Goal: Communication & Community: Participate in discussion

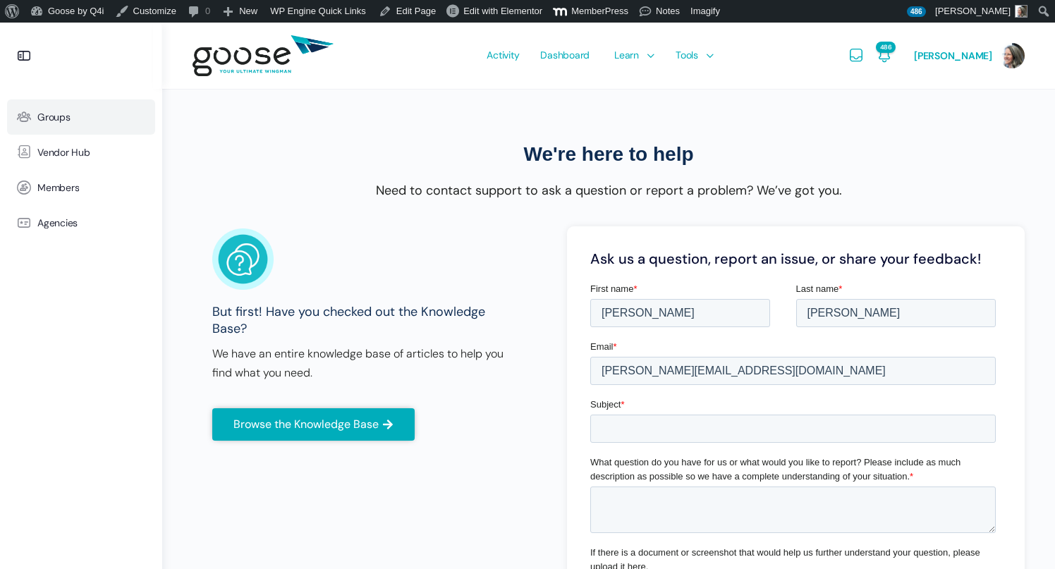
click at [43, 125] on link "Groups" at bounding box center [81, 116] width 148 height 35
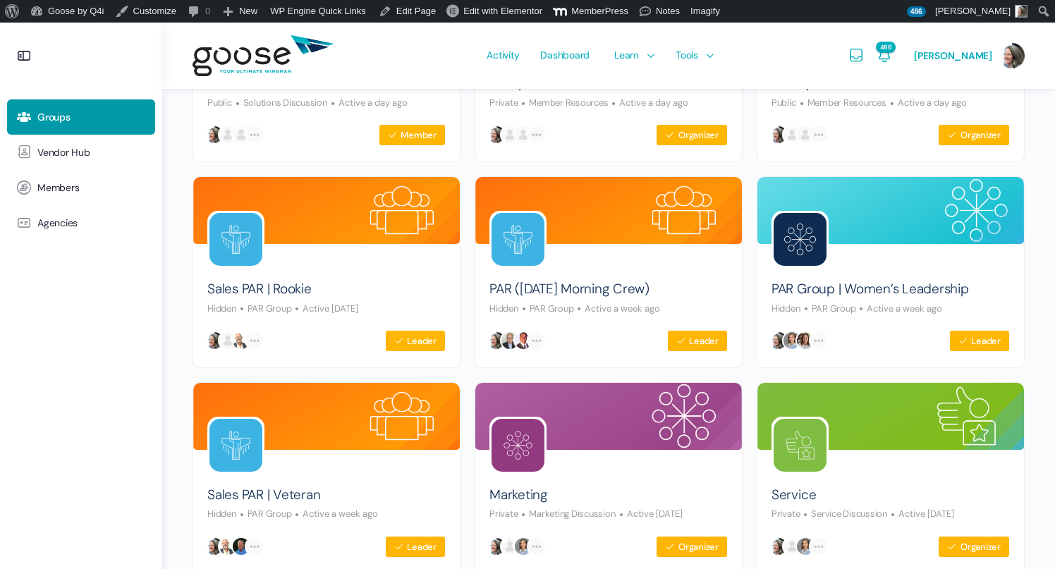
scroll to position [487, 0]
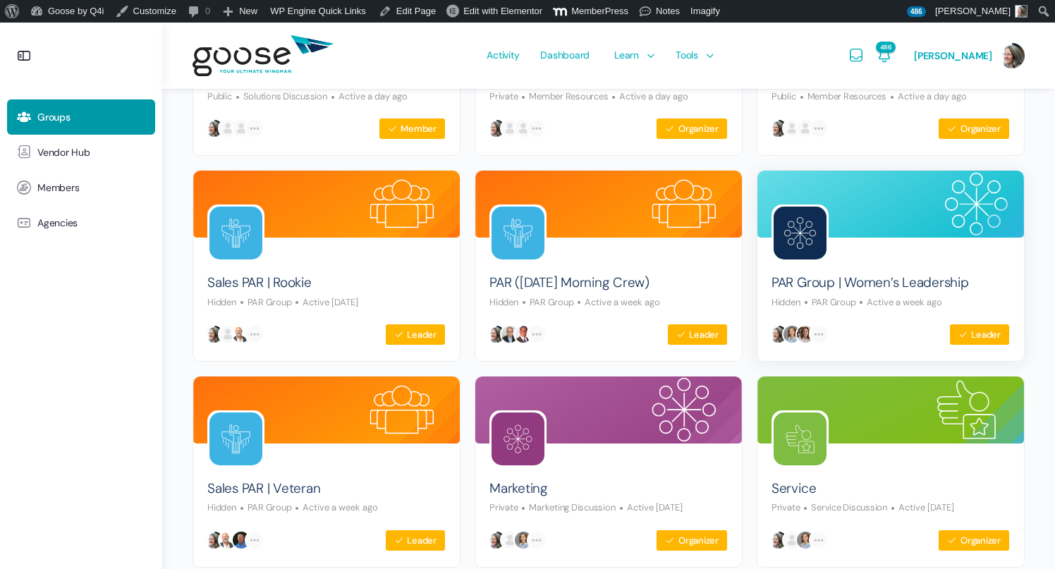
click at [796, 238] on img at bounding box center [800, 233] width 53 height 53
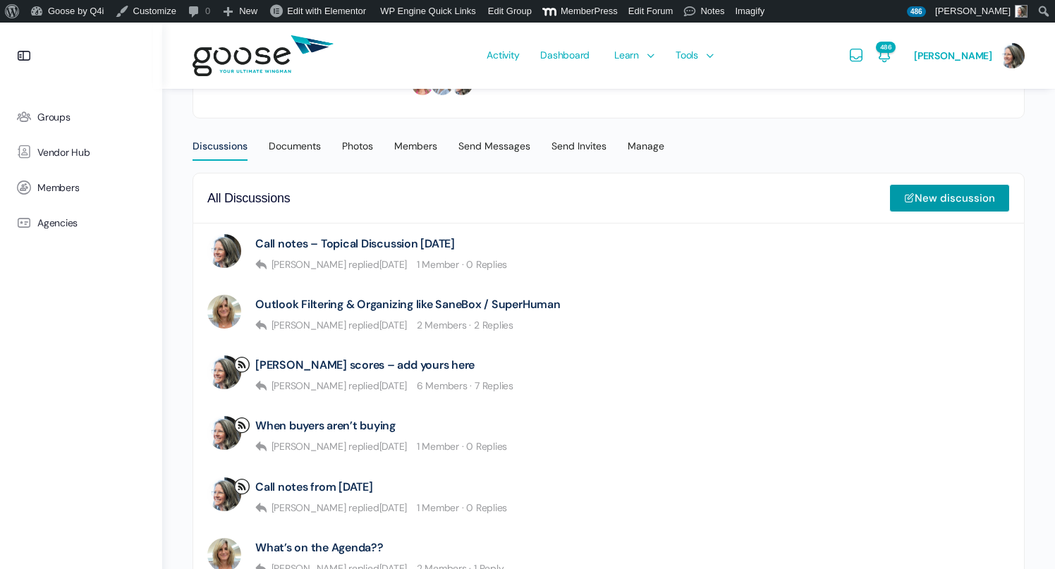
scroll to position [287, 0]
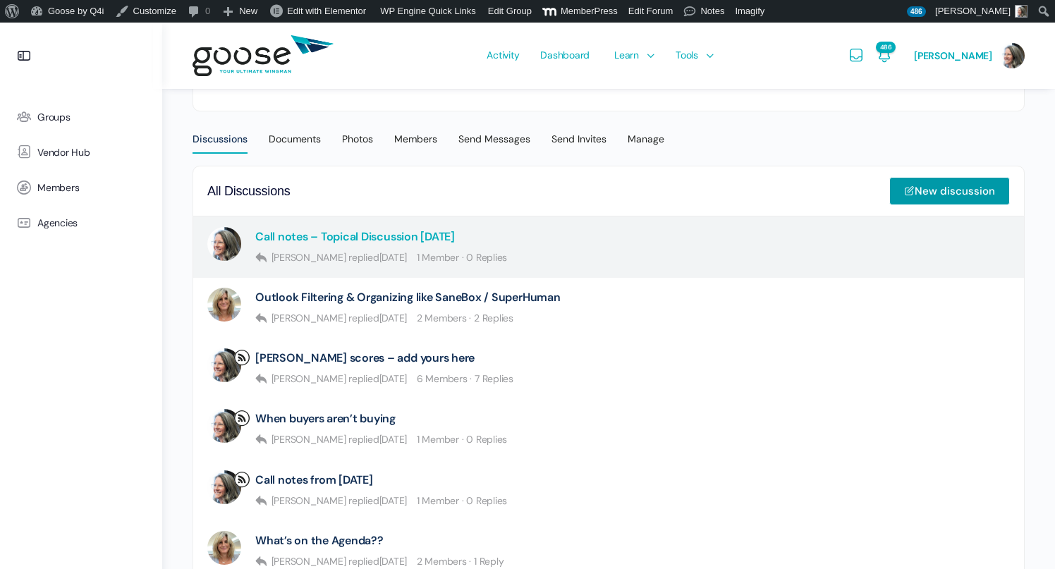
click at [342, 236] on link "Call notes – Topical Discussion 8.20.25" at bounding box center [355, 236] width 200 height 13
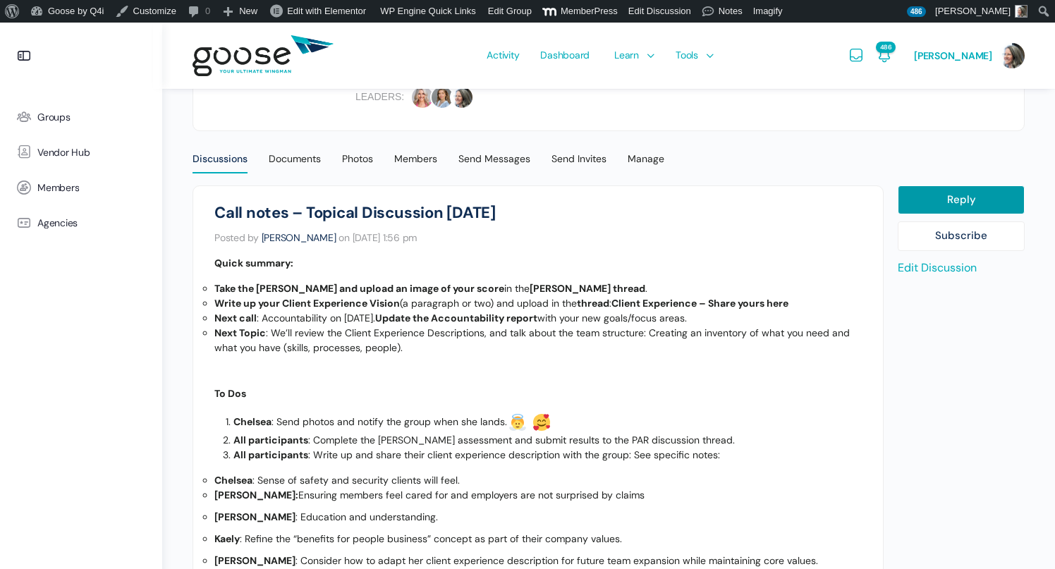
scroll to position [267, 0]
click at [764, 116] on div "PAR Group | Women’s Leadership Hidden PAR Group Leader Ask a coach Reporting Hi…" at bounding box center [608, 56] width 789 height 150
click at [499, 157] on div "Send Messages" at bounding box center [494, 163] width 72 height 21
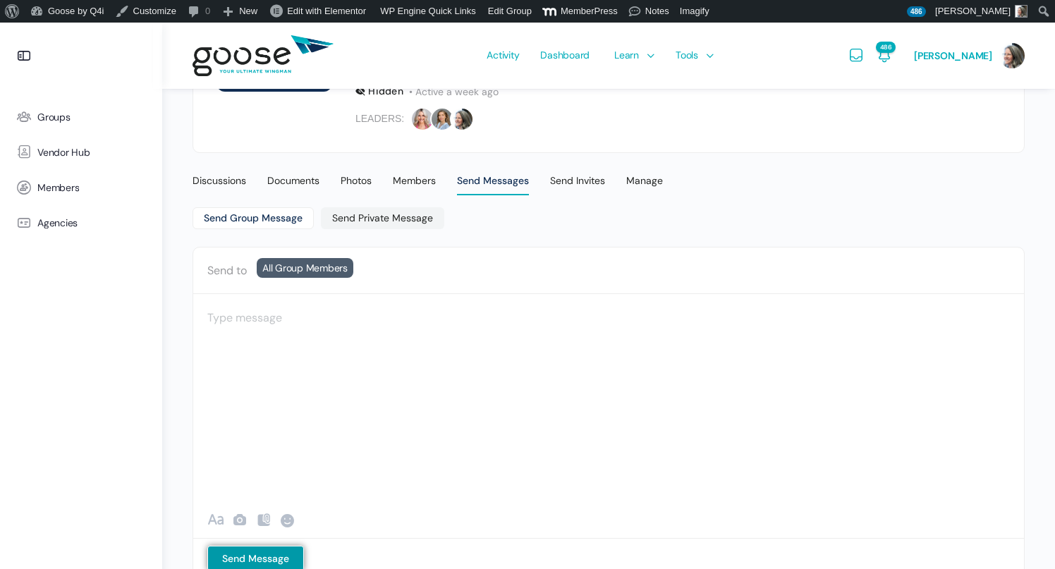
scroll to position [247, 0]
click at [258, 327] on div at bounding box center [608, 328] width 803 height 42
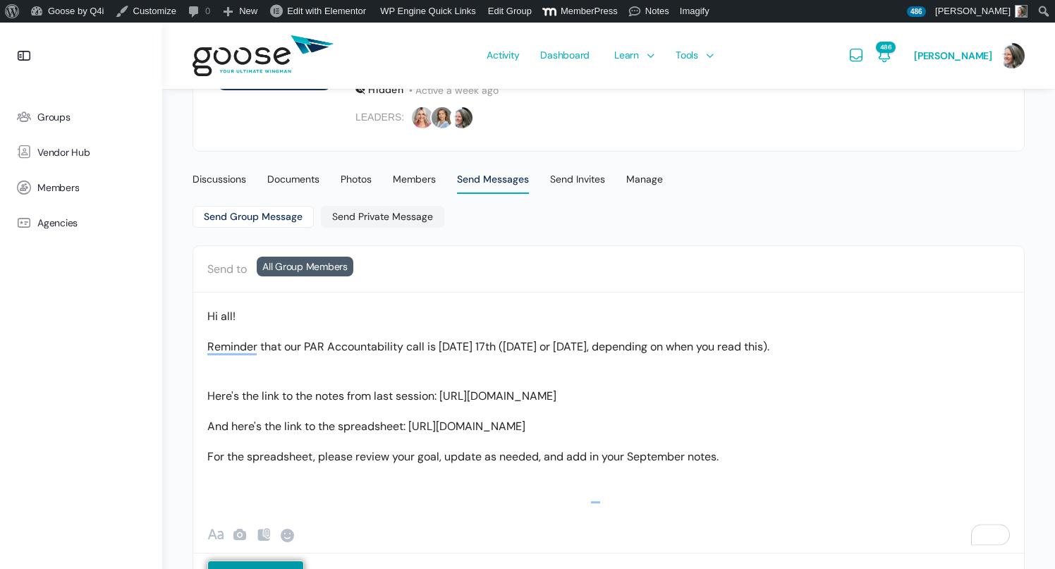
click at [350, 406] on p "Here's the link to the notes from last session: [URL][DOMAIN_NAME]" at bounding box center [608, 396] width 803 height 19
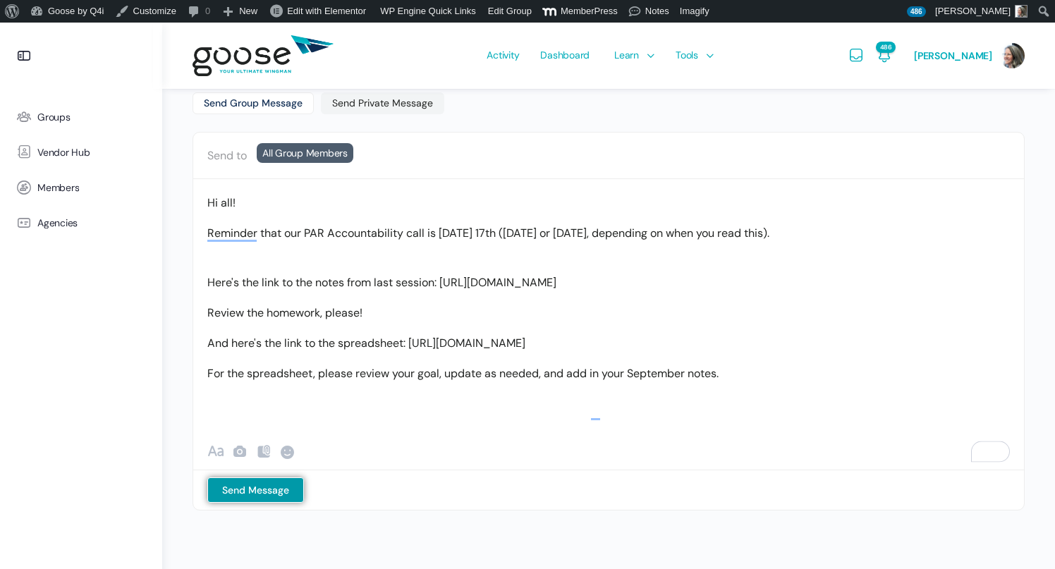
scroll to position [363, 0]
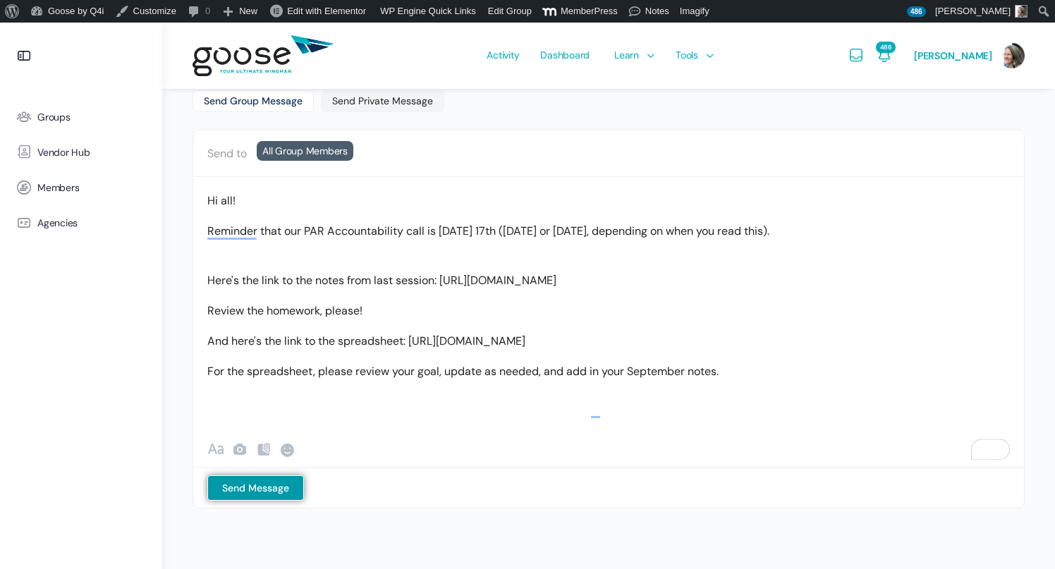
click at [260, 411] on p "To enrich screen reader interactions, please activate Accessibility in Grammarl…" at bounding box center [608, 401] width 803 height 19
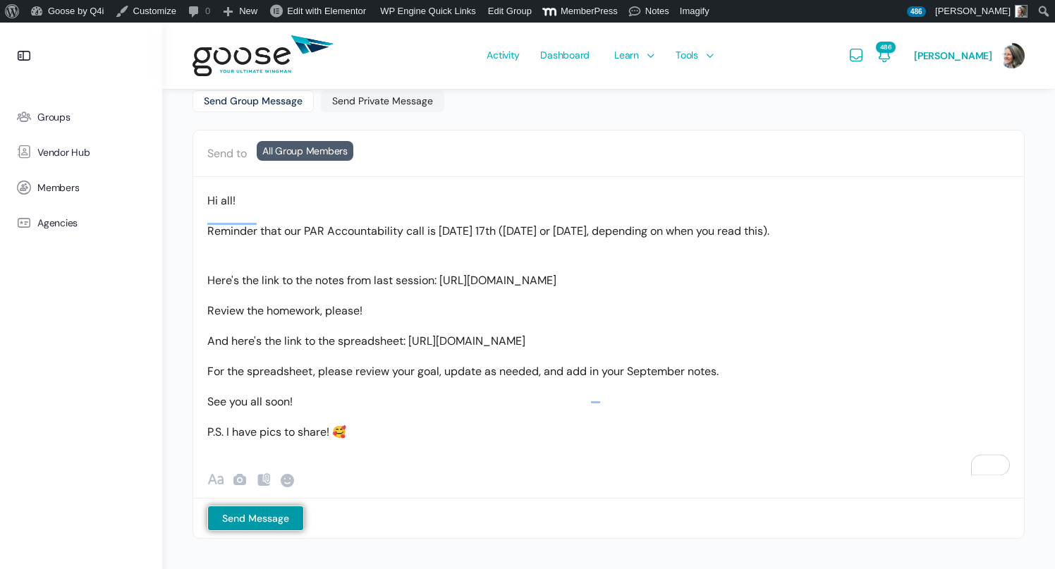
scroll to position [0, 0]
click at [595, 381] on p "For the spreadsheet, please review your goal, update as needed, and add in your…" at bounding box center [608, 371] width 803 height 19
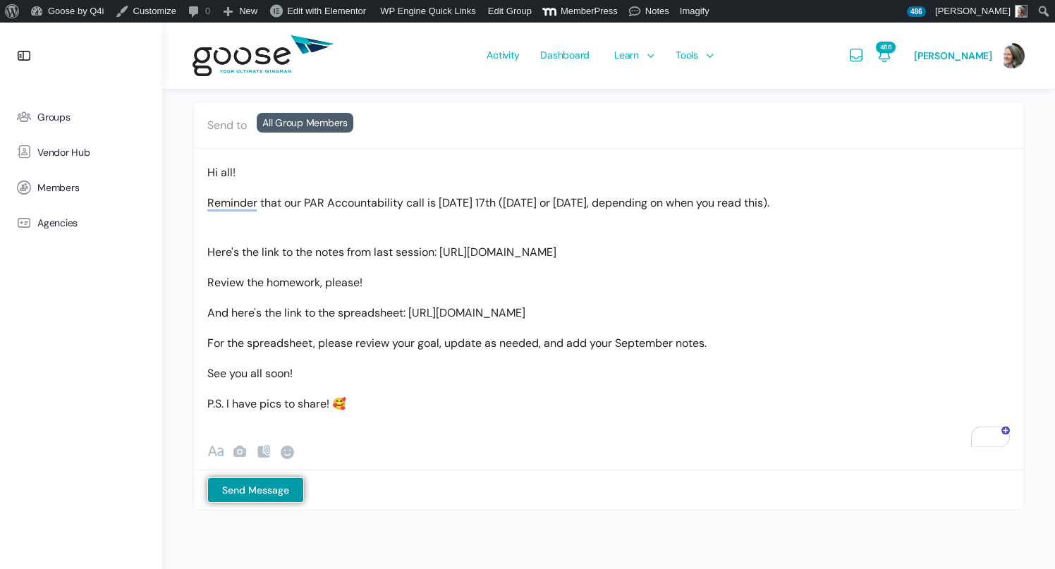
scroll to position [413, 0]
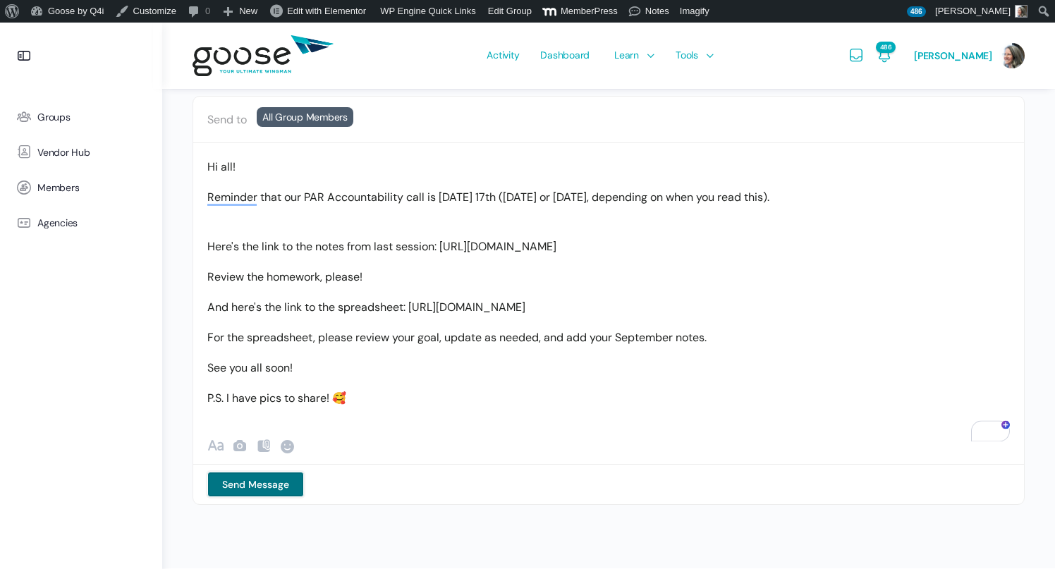
click at [274, 488] on button "Send Message" at bounding box center [255, 484] width 97 height 25
